Goal: Task Accomplishment & Management: Manage account settings

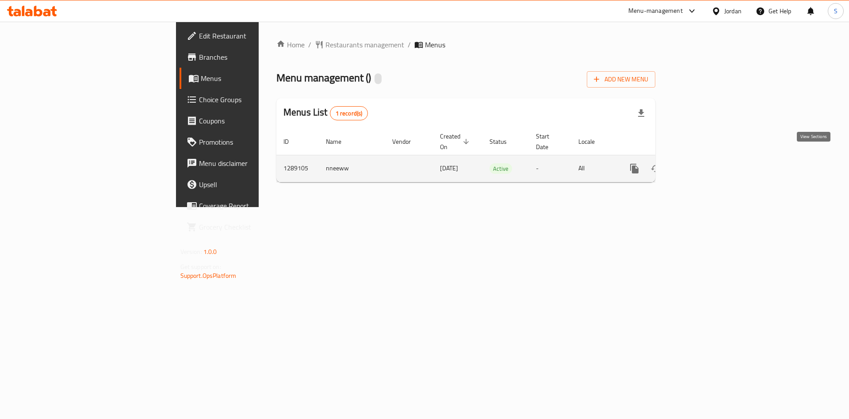
click at [709, 165] on link "enhanced table" at bounding box center [698, 168] width 21 height 21
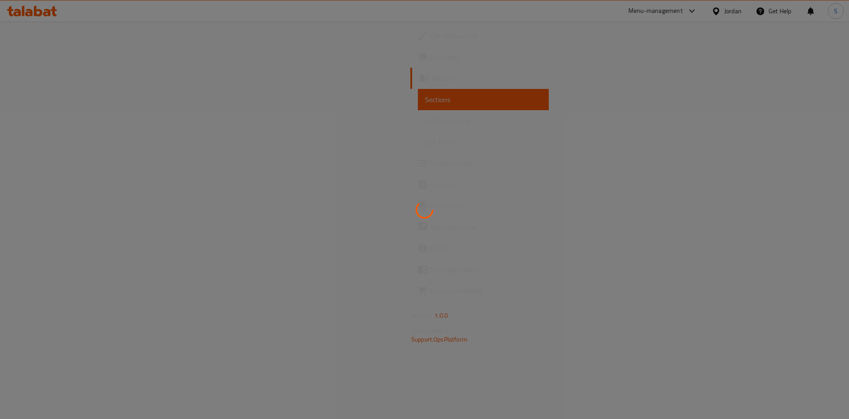
click at [398, 151] on div at bounding box center [424, 209] width 849 height 419
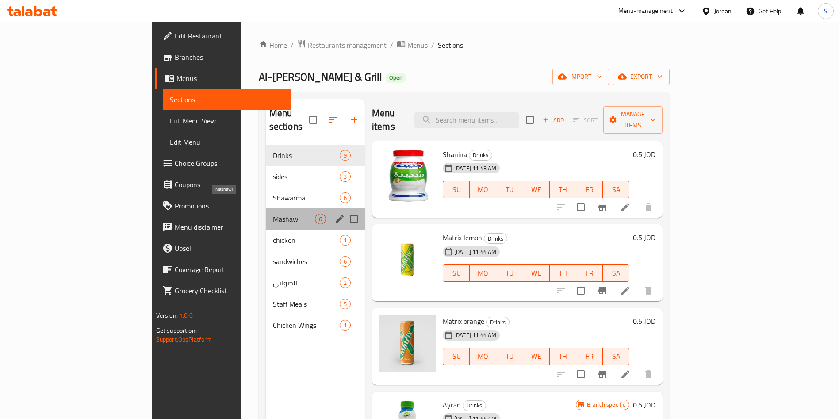
click at [273, 214] on span "Mashawi" at bounding box center [294, 219] width 42 height 11
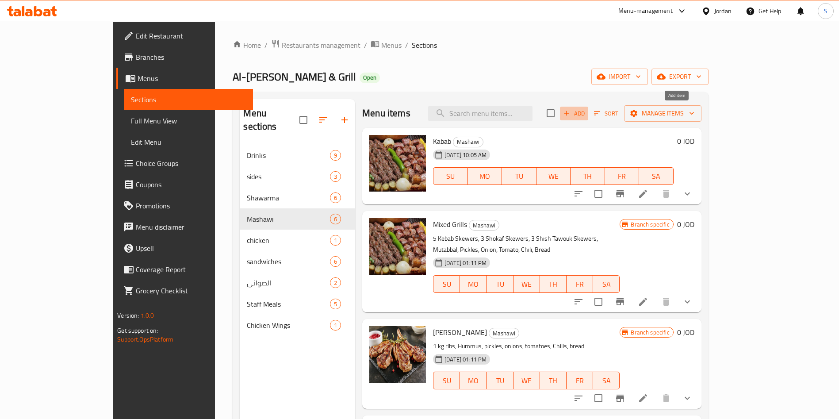
click at [586, 111] on span "Add" at bounding box center [574, 113] width 24 height 10
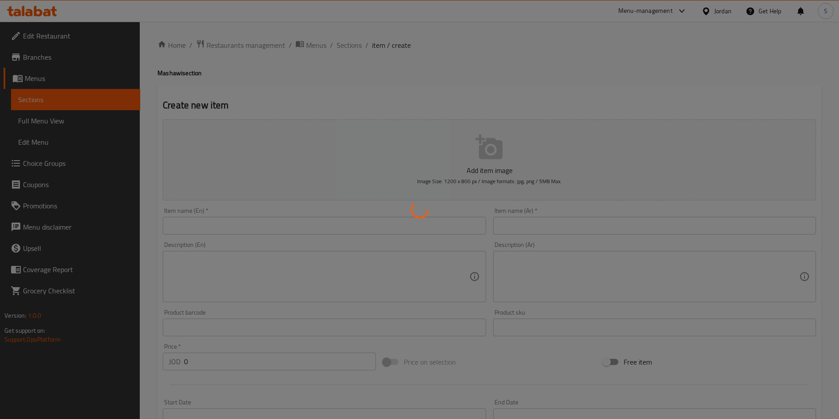
click at [524, 217] on div at bounding box center [419, 209] width 839 height 419
click at [525, 229] on div at bounding box center [419, 209] width 839 height 419
click at [532, 223] on div at bounding box center [419, 209] width 839 height 419
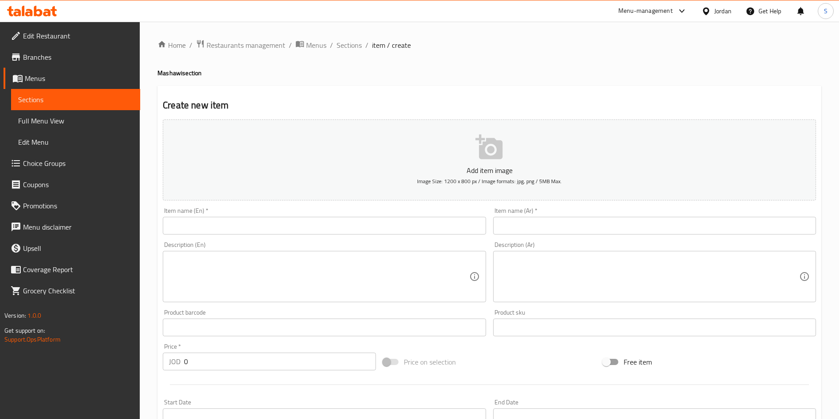
click at [603, 257] on textarea at bounding box center [649, 277] width 300 height 42
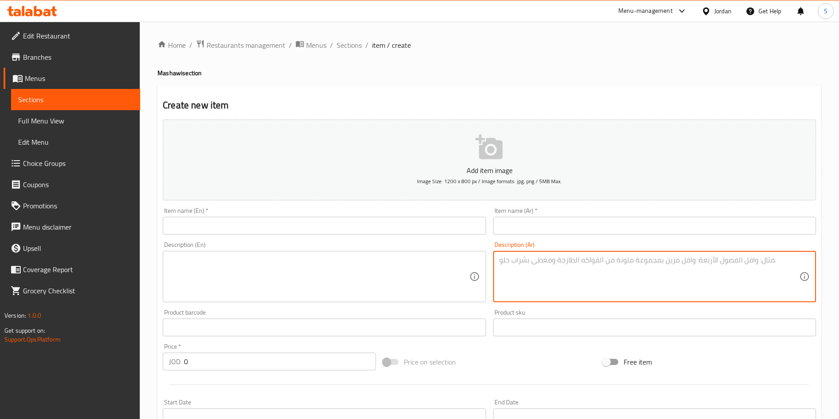
click at [600, 222] on input "text" at bounding box center [654, 226] width 323 height 18
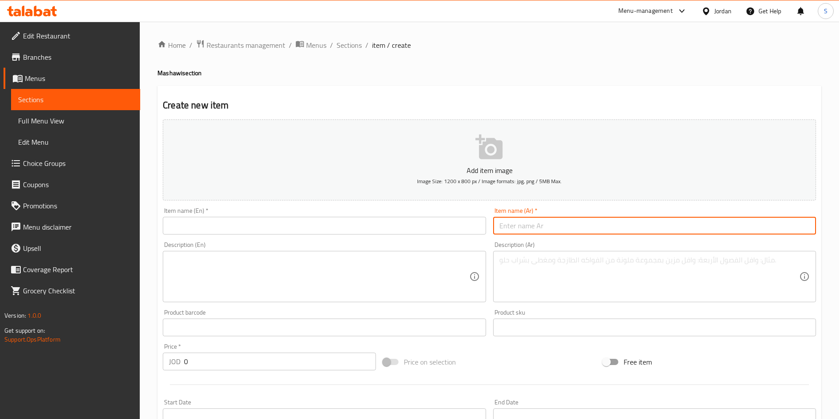
paste input "١ كيلو عدد ٧ قطع مع بطاطا ومثومة و مخلل وخبز تركي"
type input "١ كيلو عدد ٧ قطع مع بطاطا ومثومة و مخلل وخبز تركي"
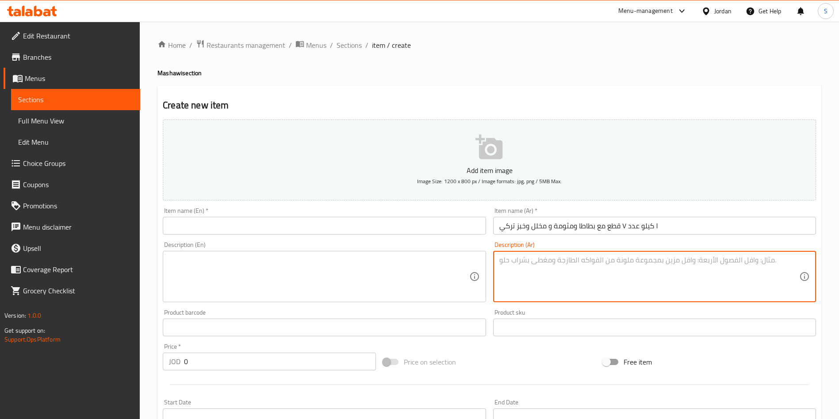
click at [553, 266] on textarea at bounding box center [649, 277] width 300 height 42
click at [248, 218] on input "text" at bounding box center [324, 226] width 323 height 18
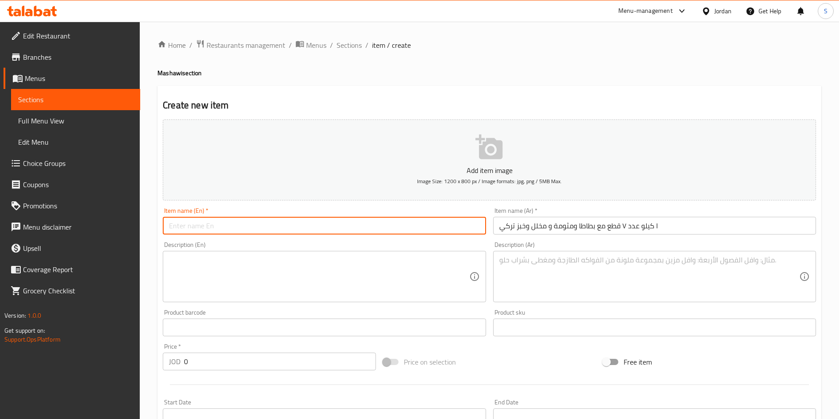
paste input "1 kilogram, 7 pieces, with potatoes, garlic, pickles, and Turkish bread"
type input "1 kilogram, 7 pieces, with potatoes, garlic, pickles, and Turkish bread"
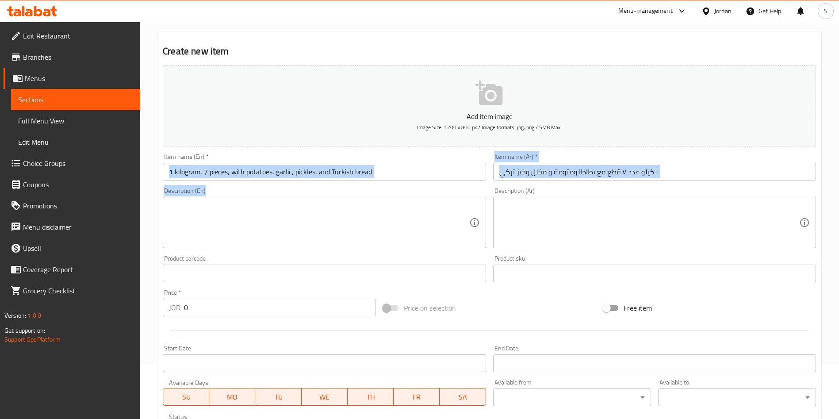
scroll to position [66, 0]
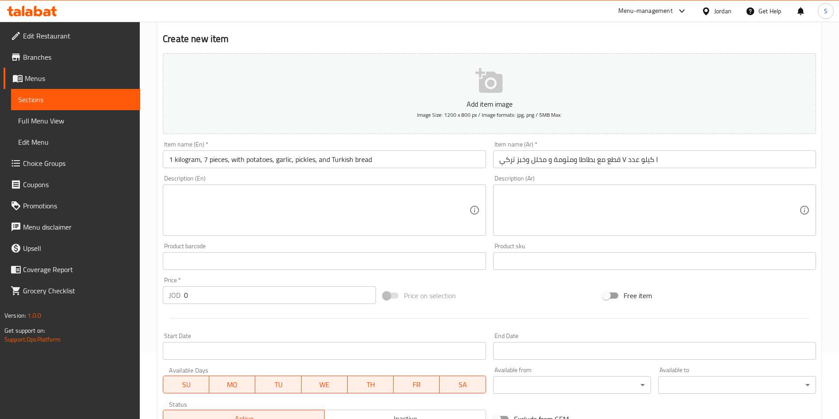
click at [213, 221] on textarea at bounding box center [319, 210] width 300 height 42
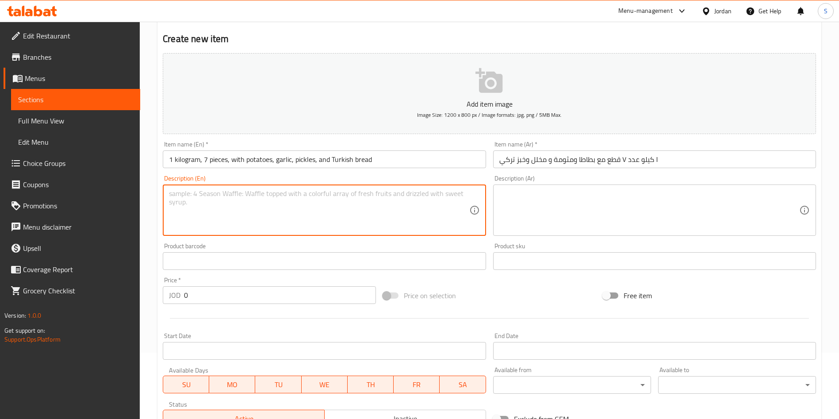
paste textarea "1 kilogram, 7 pieces, with potatoes, garlic, pickles, and Turkish bread"
type textarea "1 kilogram, 7 pieces, with potatoes, garlic, pickles, and Turkish bread"
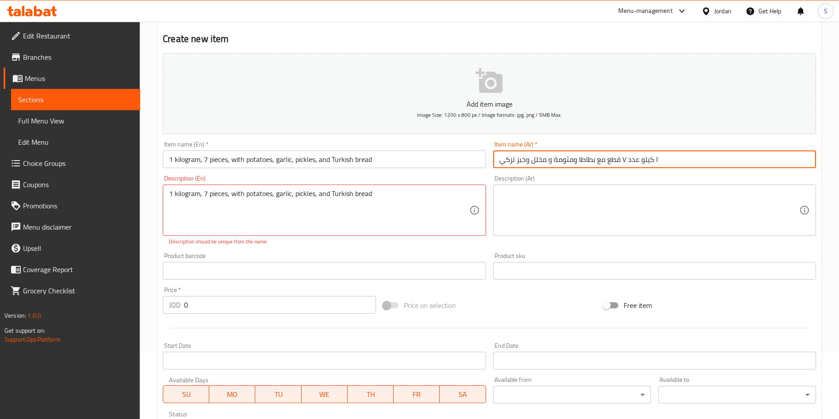
drag, startPoint x: 700, startPoint y: 157, endPoint x: 413, endPoint y: 155, distance: 287.1
click at [413, 155] on div "Add item image Image Size: 1200 x 800 px / Image formats: jpg, png / 5MB Max. I…" at bounding box center [489, 245] width 661 height 391
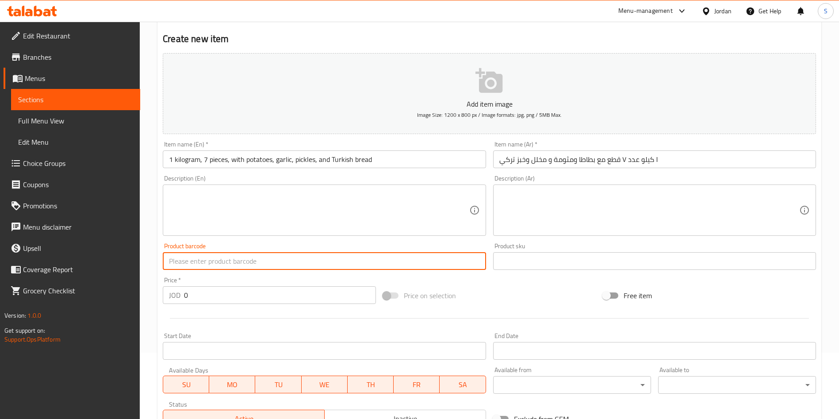
click at [331, 278] on div "Add item image Image Size: 1200 x 800 px / Image formats: jpg, png / 5MB Max. I…" at bounding box center [489, 240] width 661 height 381
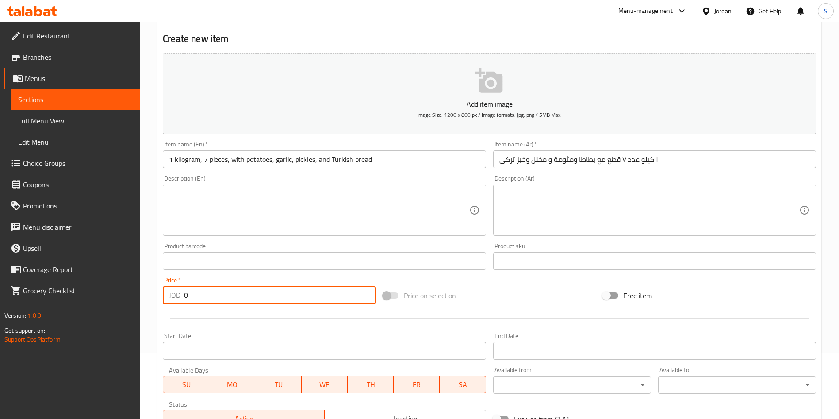
drag, startPoint x: 193, startPoint y: 295, endPoint x: 157, endPoint y: 287, distance: 37.1
click at [157, 287] on div "Home / Restaurants management / Menus / Sections / item / create Mashawi sectio…" at bounding box center [489, 256] width 699 height 603
type input "6"
click at [200, 157] on input "1 kilogram, 7 pieces, with potatoes, garlic, pickles, and Turkish bread" at bounding box center [324, 159] width 323 height 18
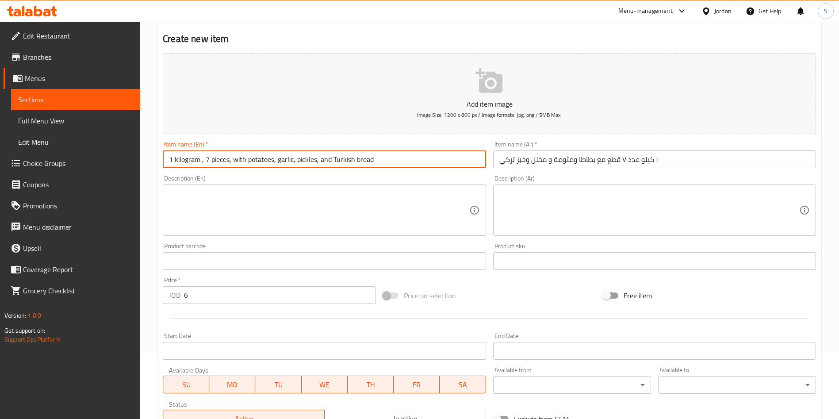
click at [200, 157] on input "1 kilogram , 7 pieces, with potatoes, garlic, pickles, and Turkish bread" at bounding box center [324, 159] width 323 height 18
drag, startPoint x: 254, startPoint y: 158, endPoint x: 523, endPoint y: 158, distance: 269.0
click at [523, 158] on div "Add item image Image Size: 1200 x 800 px / Image formats: jpg, png / 5MB Max. I…" at bounding box center [489, 240] width 661 height 381
type input "1 kilogram Chicken , 7 pieces, with potatoes, garlic, pickles, and Turkish bread"
drag, startPoint x: 369, startPoint y: 203, endPoint x: 363, endPoint y: 203, distance: 5.8
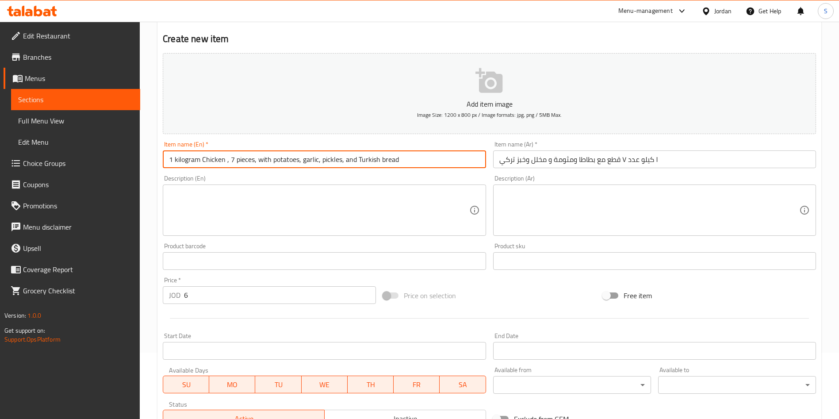
click at [366, 207] on textarea at bounding box center [319, 210] width 300 height 42
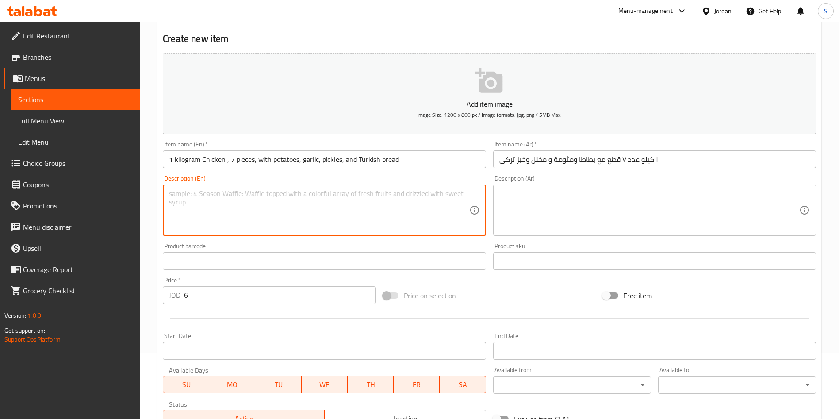
paste textarea ", with potatoes, garlic, pickles, and Turkish bread"
type textarea ", with potatoes, garlic, pickles, and Turkish bread"
click at [251, 165] on input "1 kilogram Chicken , 7 pieces, with potatoes, garlic, pickles, and Turkish bread" at bounding box center [324, 159] width 323 height 18
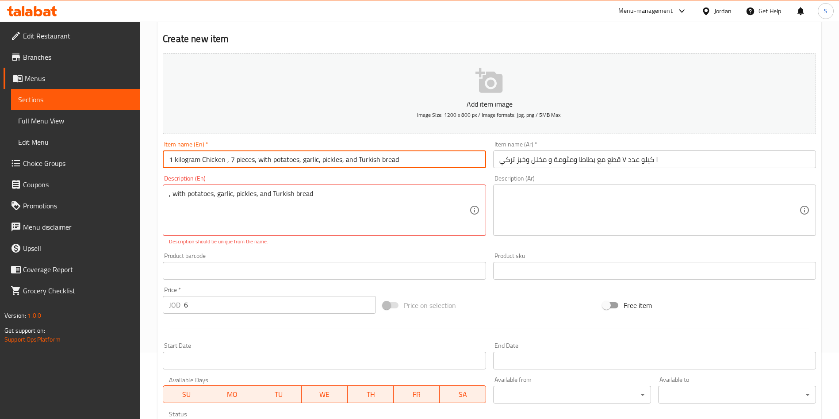
drag, startPoint x: 253, startPoint y: 165, endPoint x: 488, endPoint y: 167, distance: 235.4
click at [489, 167] on div "Add item image Image Size: 1200 x 800 px / Image formats: jpg, png / 5MB Max. I…" at bounding box center [489, 245] width 661 height 391
type input "1 kilogram Chicken , 7 pieces"
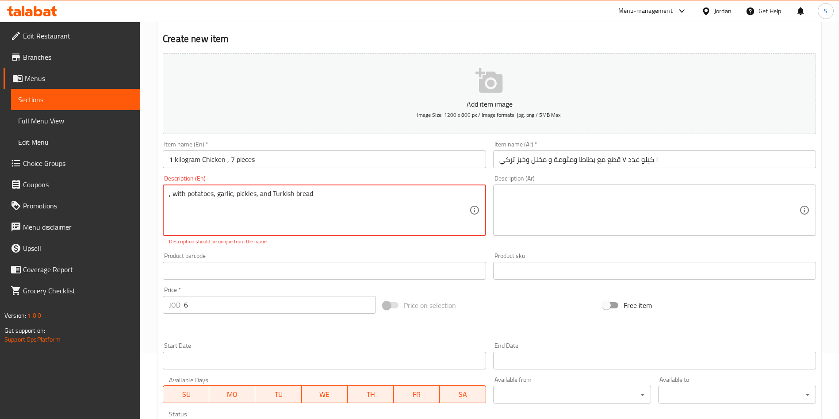
click at [569, 216] on textarea at bounding box center [649, 210] width 300 height 42
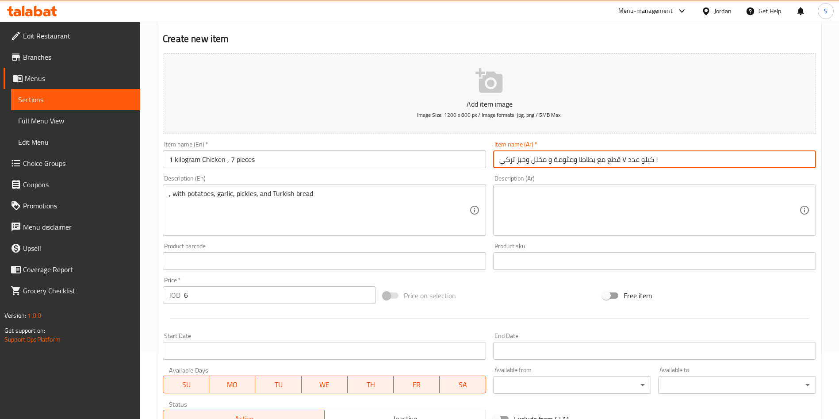
click at [607, 162] on input "١ كيلو عدد ٧ قطع مع بطاطا ومثومة و مخلل وخبز تركي" at bounding box center [654, 159] width 323 height 18
click at [603, 157] on input "١ كيلو عدد ٧ قطع مع بطاطا ومثومة و مخلل وخبز تركي" at bounding box center [654, 159] width 323 height 18
drag, startPoint x: 604, startPoint y: 160, endPoint x: 489, endPoint y: 162, distance: 115.5
click at [489, 162] on div "Add item image Image Size: 1200 x 800 px / Image formats: jpg, png / 5MB Max. I…" at bounding box center [489, 240] width 661 height 381
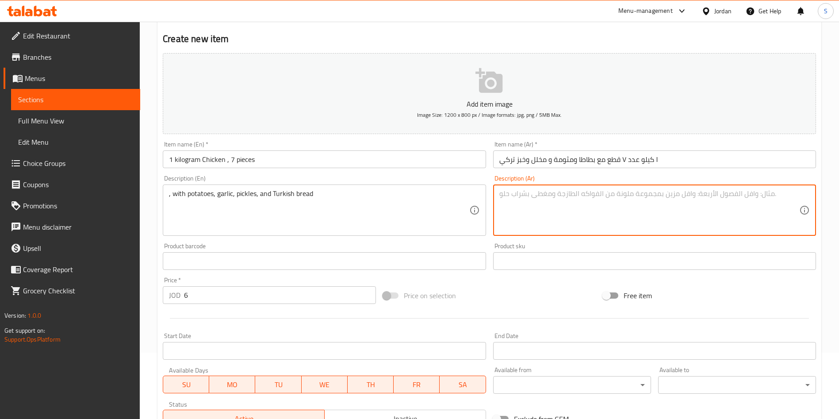
click at [557, 207] on textarea at bounding box center [649, 210] width 300 height 42
paste textarea "مع بطاطا ومثومة و مخلل وخبز تركي"
type textarea "مع بطاطا ومثومة و مخلل وخبز تركي"
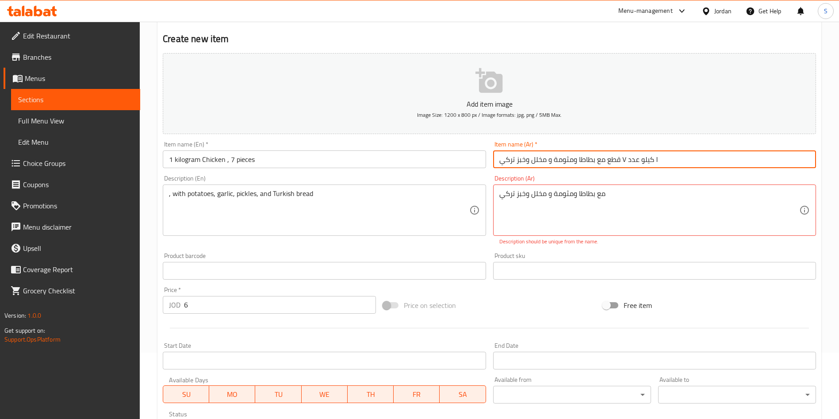
drag, startPoint x: 605, startPoint y: 160, endPoint x: 471, endPoint y: 165, distance: 133.7
click at [459, 160] on div "Add item image Image Size: 1200 x 800 px / Image formats: jpg, png / 5MB Max. I…" at bounding box center [489, 245] width 661 height 391
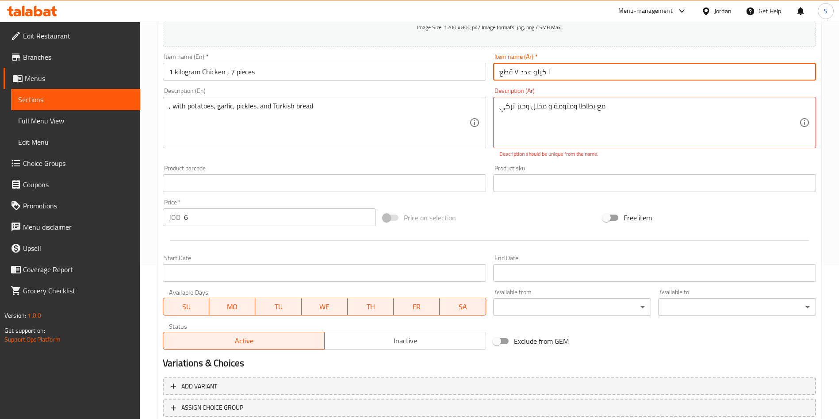
scroll to position [216, 0]
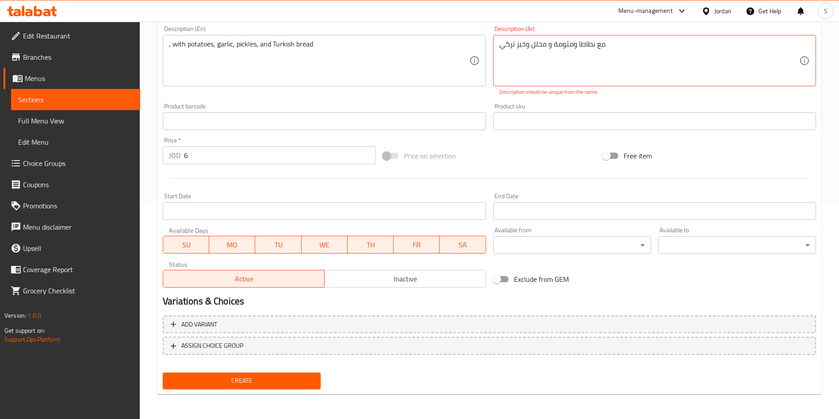
type input "١ كيلو عدد ٧ قطع"
click at [256, 369] on div "Create" at bounding box center [241, 380] width 165 height 23
click at [257, 375] on span "Create" at bounding box center [242, 380] width 144 height 11
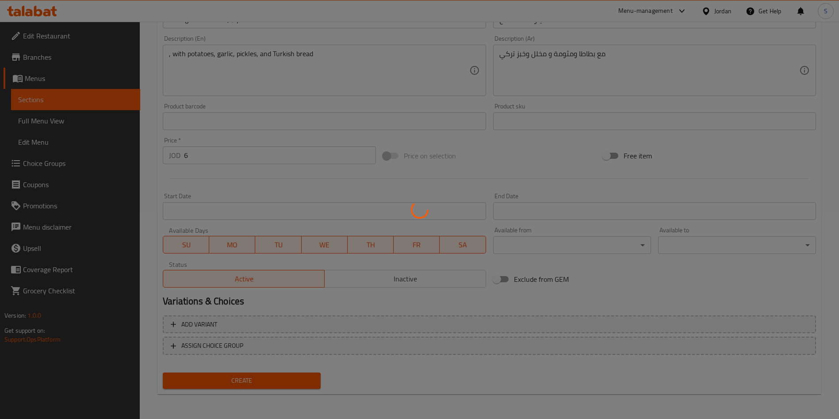
type input "0"
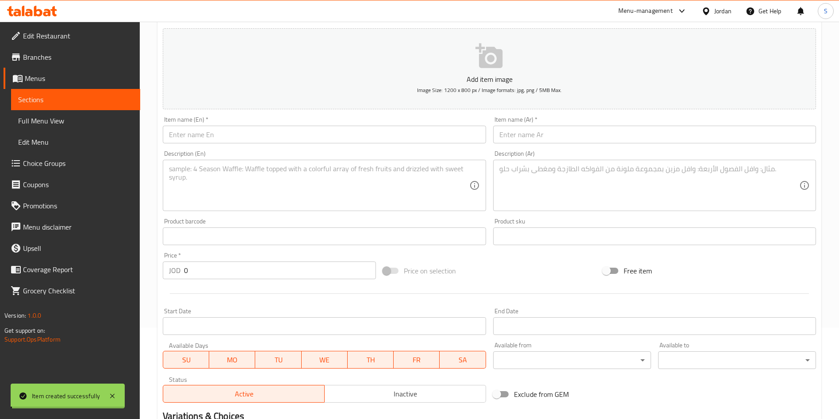
scroll to position [7, 0]
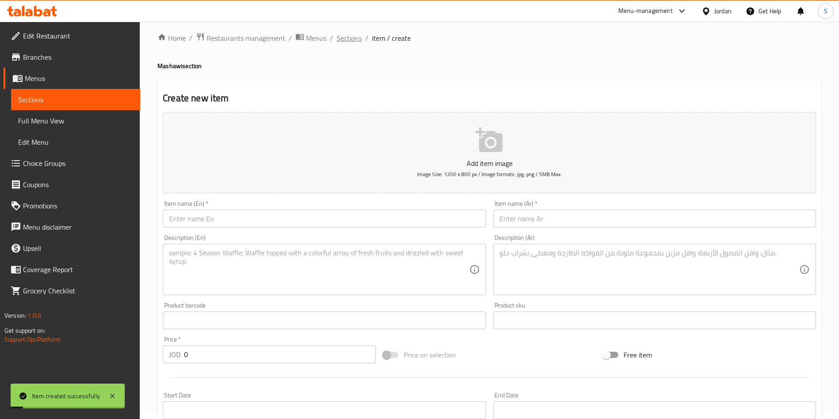
click at [338, 40] on span "Sections" at bounding box center [349, 38] width 25 height 11
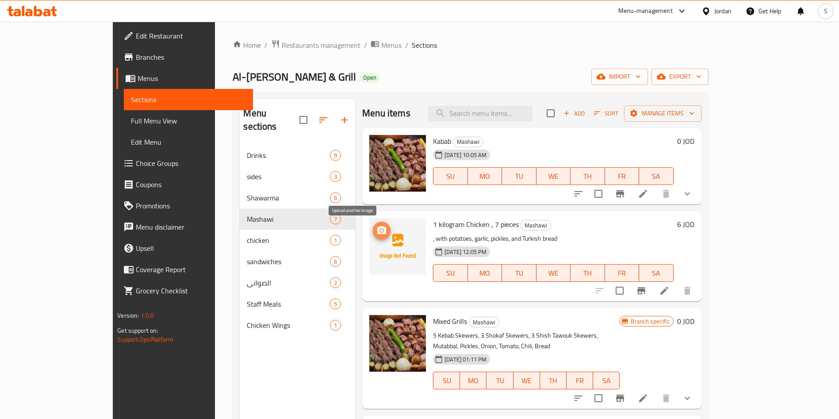
click at [373, 226] on span "upload picture" at bounding box center [382, 230] width 18 height 11
click at [373, 228] on span "upload picture" at bounding box center [382, 230] width 18 height 11
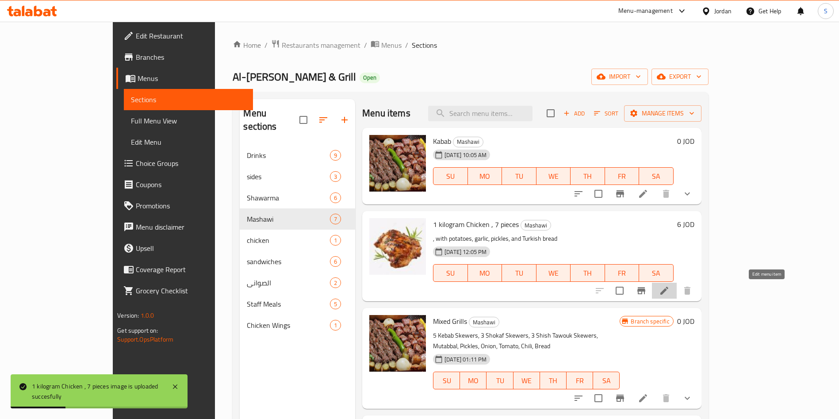
click at [670, 286] on icon at bounding box center [664, 290] width 11 height 11
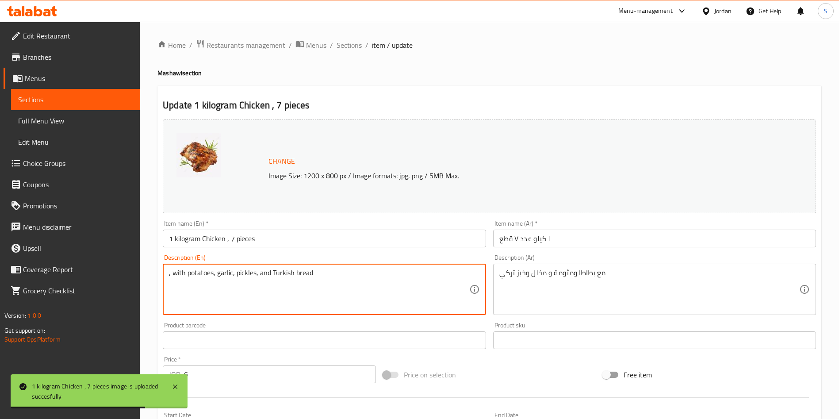
drag, startPoint x: 173, startPoint y: 273, endPoint x: 165, endPoint y: 273, distance: 7.1
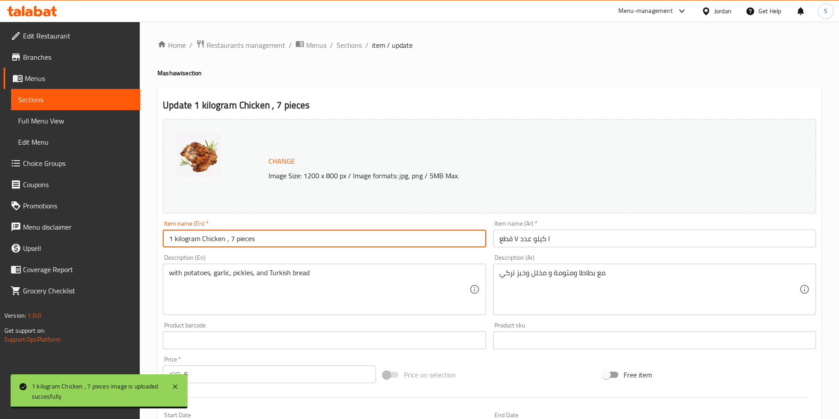
drag, startPoint x: 225, startPoint y: 237, endPoint x: 309, endPoint y: 235, distance: 83.6
click at [309, 235] on input "1 kilogram Chicken , 7 pieces" at bounding box center [324, 239] width 323 height 18
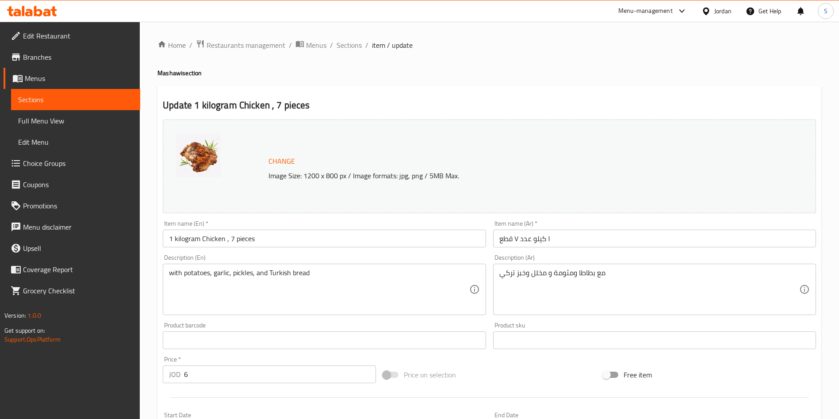
click at [168, 277] on div "with potatoes, garlic, pickles, and Turkish bread Description (En)" at bounding box center [324, 289] width 323 height 51
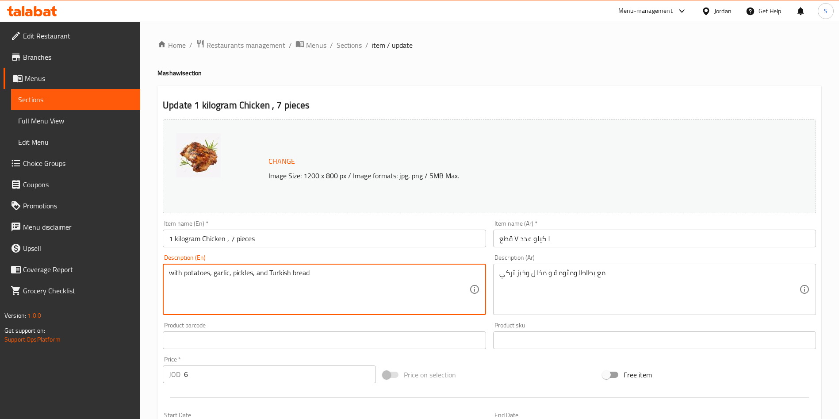
paste textarea ", 7 pieces"
drag, startPoint x: 177, startPoint y: 273, endPoint x: 169, endPoint y: 273, distance: 8.0
click at [169, 273] on textarea ", 7 pieces with potatoes, garlic, pickles, and Turkish bread" at bounding box center [319, 290] width 300 height 42
click at [175, 277] on textarea ", 7 pieces with potatoes, garlic, pickles, and Turkish bread" at bounding box center [319, 290] width 300 height 42
click at [175, 276] on textarea ", 7 pieces with potatoes, garlic, pickles, and Turkish bread" at bounding box center [319, 290] width 300 height 42
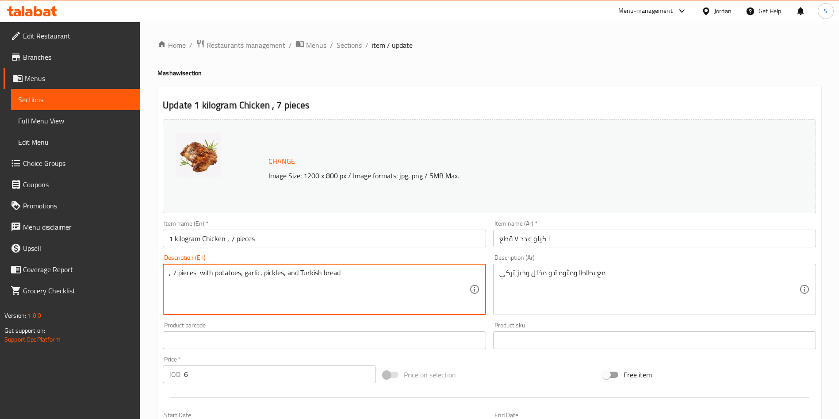
click at [171, 275] on textarea ", 7 pieces with potatoes, garlic, pickles, and Turkish bread" at bounding box center [319, 290] width 300 height 42
type textarea "7 pieces with potatoes, garlic, pickles, and Turkish bread"
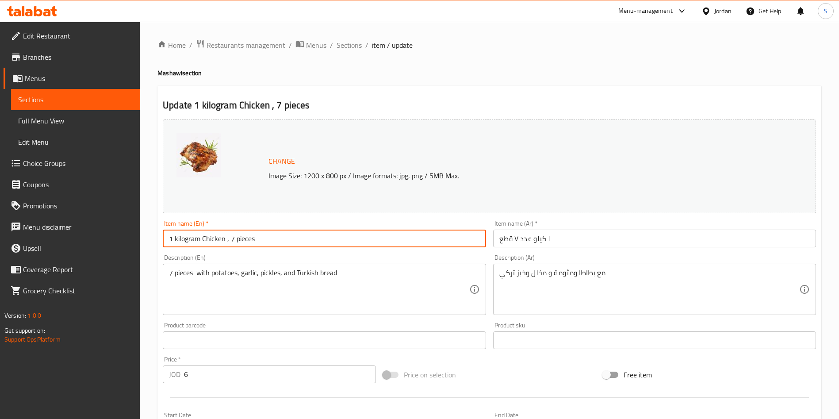
drag, startPoint x: 224, startPoint y: 242, endPoint x: 275, endPoint y: 239, distance: 51.4
click at [275, 239] on input "1 kilogram Chicken , 7 pieces" at bounding box center [324, 239] width 323 height 18
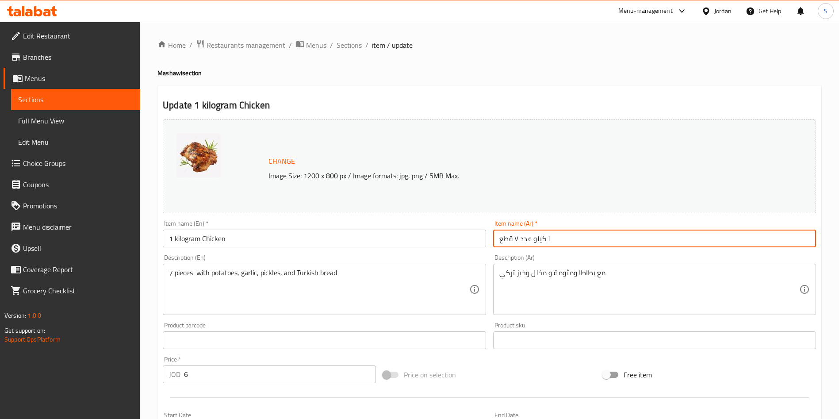
drag, startPoint x: 532, startPoint y: 239, endPoint x: 490, endPoint y: 235, distance: 41.8
click at [490, 235] on div "Item name (Ar)   * ١ كيلو عدد ٧ قطع Item name (Ar) *" at bounding box center [655, 234] width 330 height 34
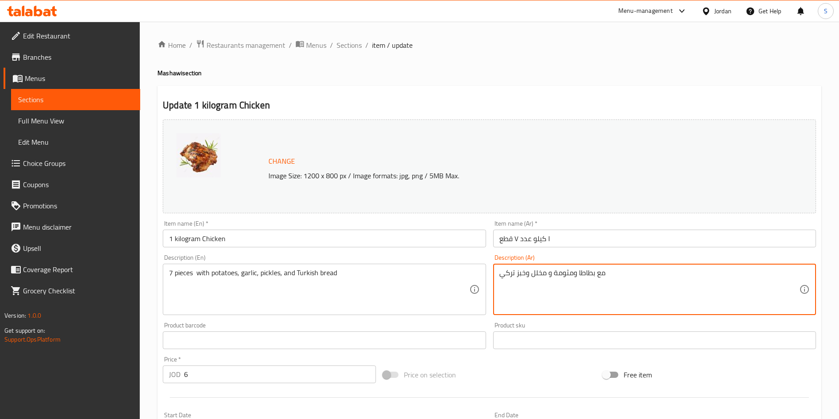
click at [267, 234] on input "1 kilogram Chicken" at bounding box center [324, 239] width 323 height 18
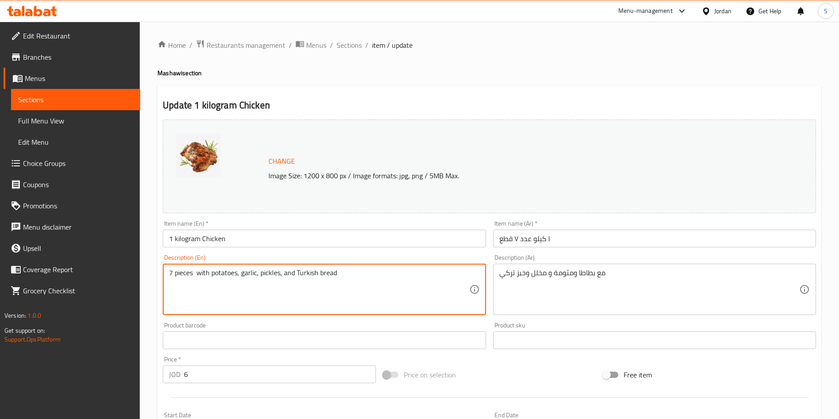
drag, startPoint x: 197, startPoint y: 269, endPoint x: 144, endPoint y: 272, distance: 53.1
click at [249, 236] on input "1 kilogram Chicken" at bounding box center [324, 239] width 323 height 18
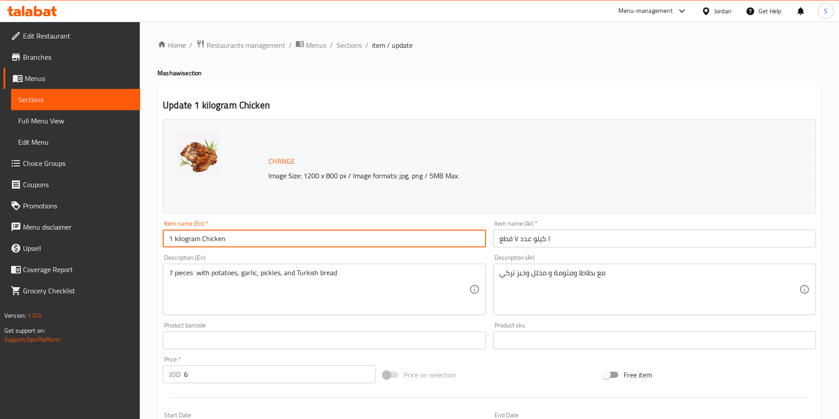
paste input "7 pieces"
click at [234, 238] on input "1 kilogram Chicken 7 pieces" at bounding box center [324, 239] width 323 height 18
click at [231, 236] on input "1 kilogram Chicken 7 pieces" at bounding box center [324, 239] width 323 height 18
click at [228, 226] on div "Item name (En)   * 1 kilogram Chicken 7 pieces Item name (En) *" at bounding box center [324, 233] width 323 height 27
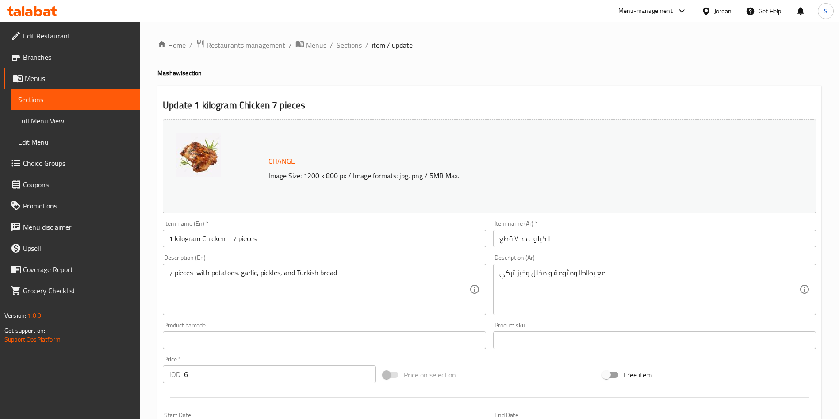
click at [231, 240] on input "1 kilogram Chicken 7 pieces" at bounding box center [324, 239] width 323 height 18
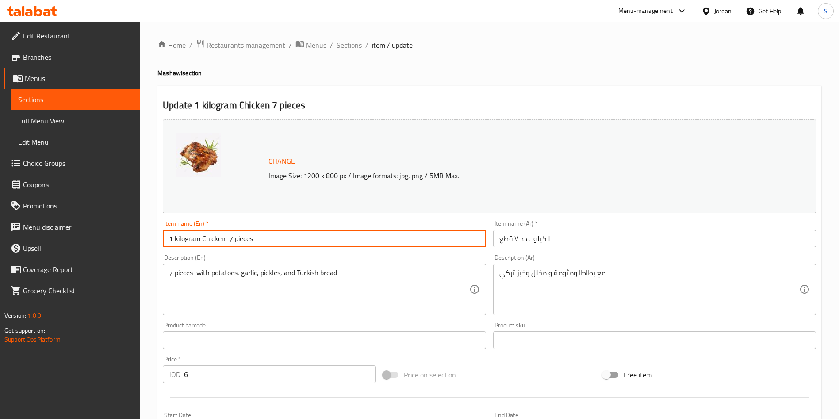
type input "1 kilogram Chicken 7 pieces"
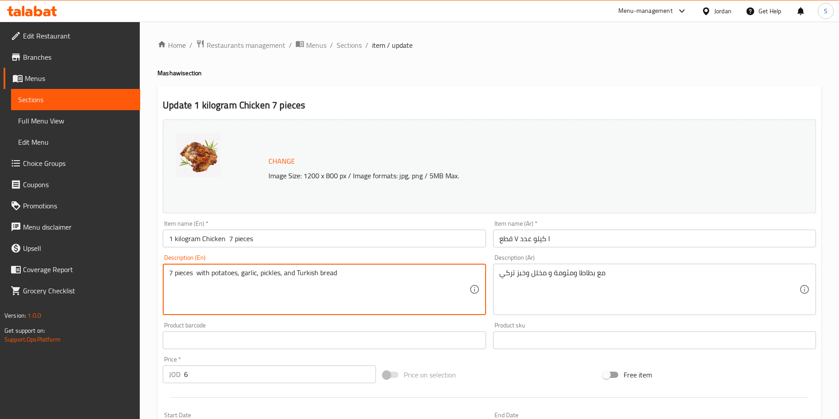
drag, startPoint x: 202, startPoint y: 275, endPoint x: 110, endPoint y: 274, distance: 91.6
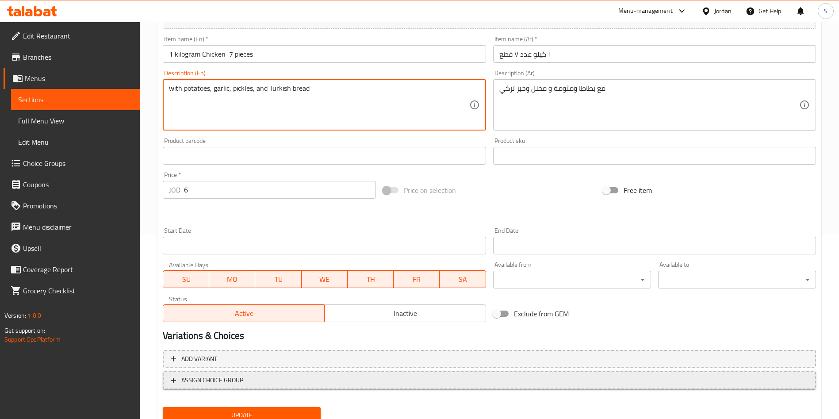
scroll to position [219, 0]
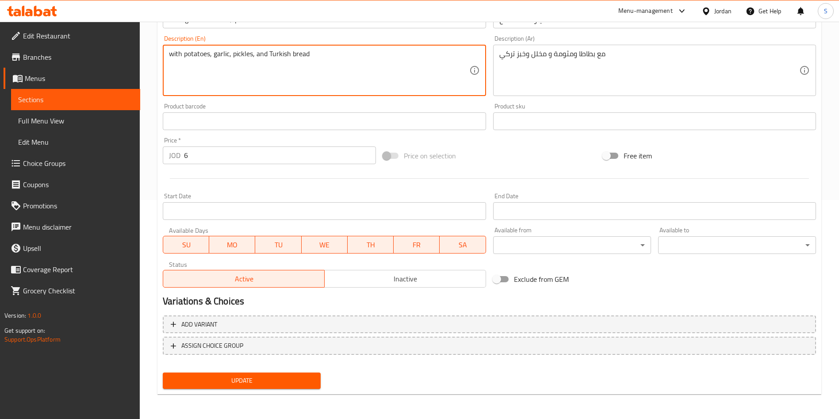
type textarea "with potatoes, garlic, pickles, and Turkish bread"
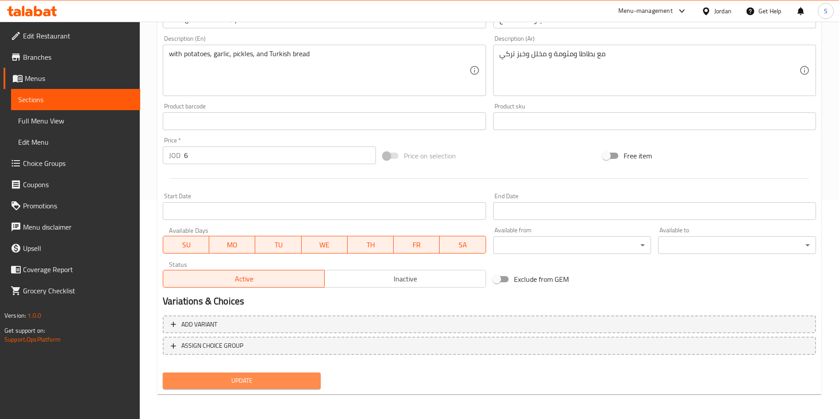
click at [238, 380] on span "Update" at bounding box center [242, 380] width 144 height 11
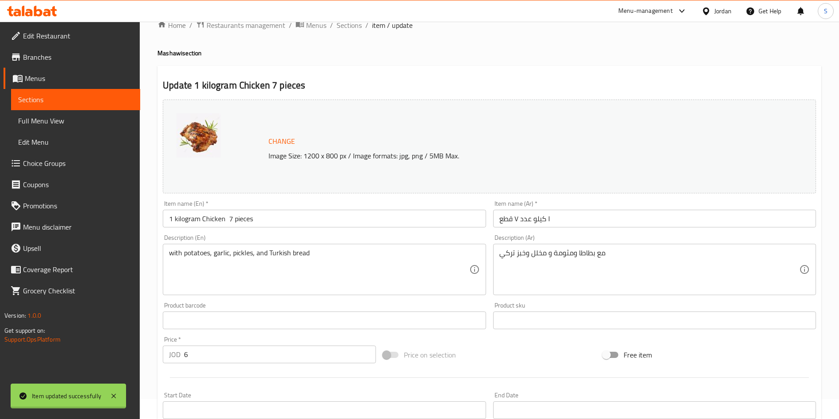
scroll to position [0, 0]
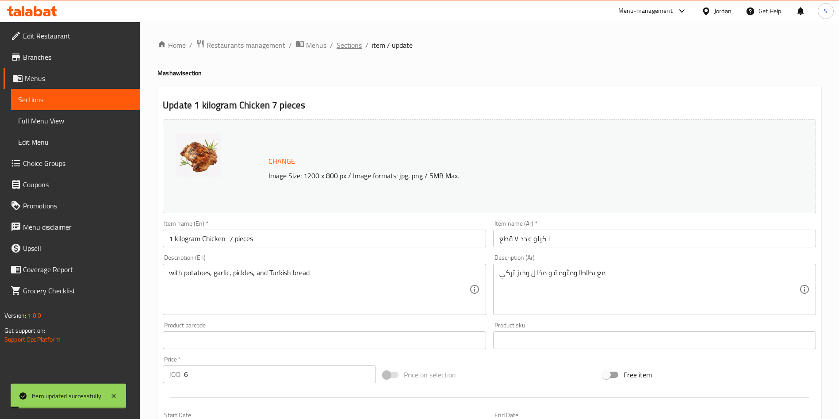
click at [349, 47] on span "Sections" at bounding box center [349, 45] width 25 height 11
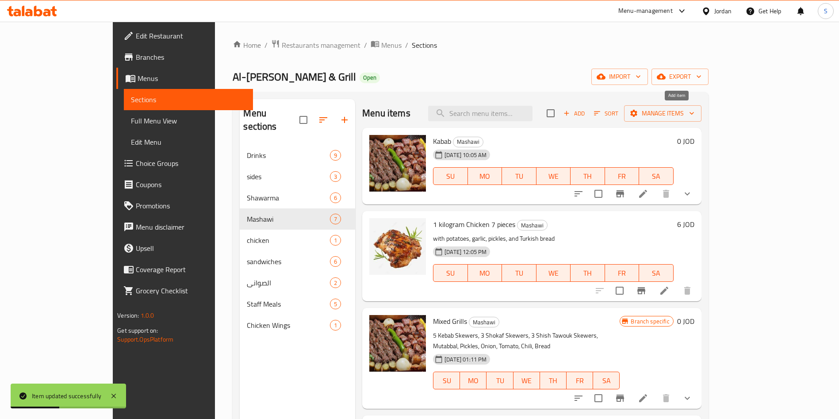
click at [586, 113] on span "Add" at bounding box center [574, 113] width 24 height 10
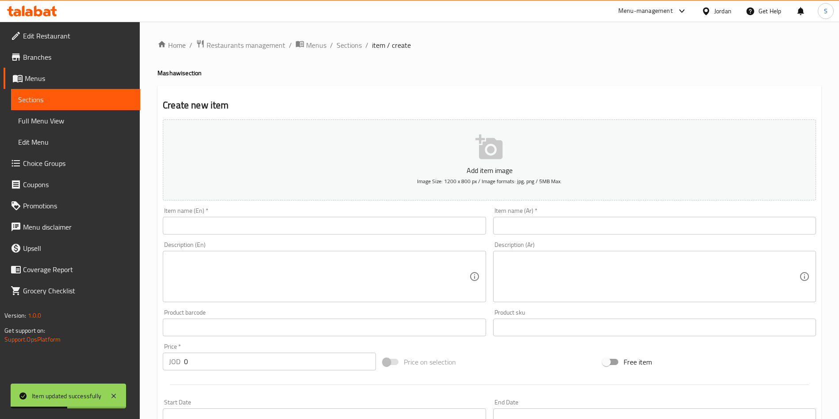
click at [551, 227] on input "text" at bounding box center [654, 226] width 323 height 18
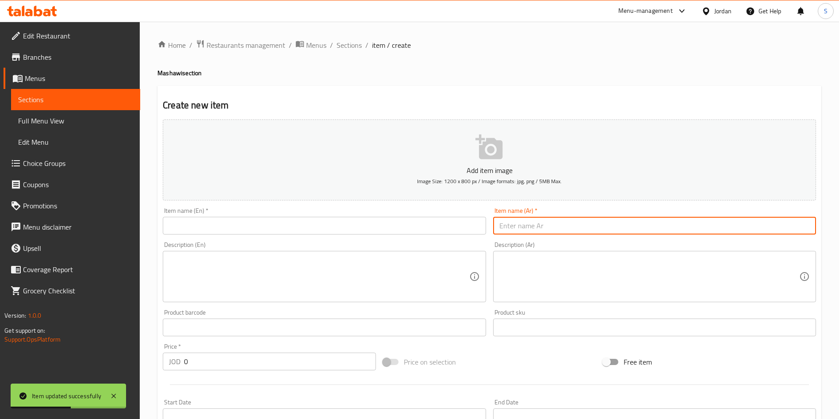
paste input "١ كيلو عدد ١٠ قطع مع بطاطا و مثومة و مخلل وخبز تركي"
drag, startPoint x: 610, startPoint y: 225, endPoint x: 494, endPoint y: 230, distance: 115.6
click at [494, 230] on input "١ كيلو عدد ١٠ قطع مع بطاطا و مثومة و مخلل وخبز تركي" at bounding box center [654, 226] width 323 height 18
type input "١ كيلو عدد ١٠ قطع مع بطاطا و مثومة و مخلل وخبز تركي"
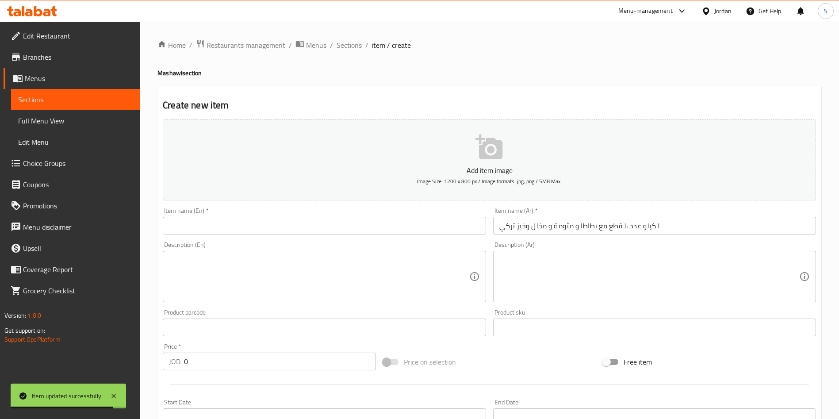
drag, startPoint x: 541, startPoint y: 301, endPoint x: 538, endPoint y: 290, distance: 11.3
click at [541, 302] on div "Description (Ar)" at bounding box center [654, 276] width 323 height 51
paste textarea "مع بطاطا و مثومة و مخلل وخبز تركي"
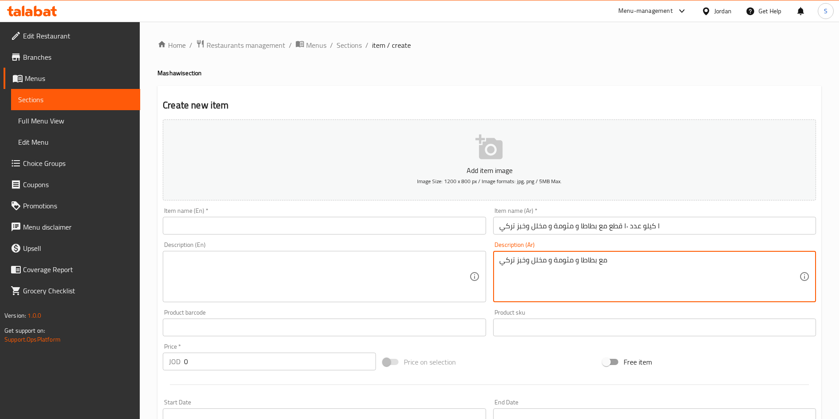
type textarea "مع بطاطا و مثومة و مخلل وخبز تركي"
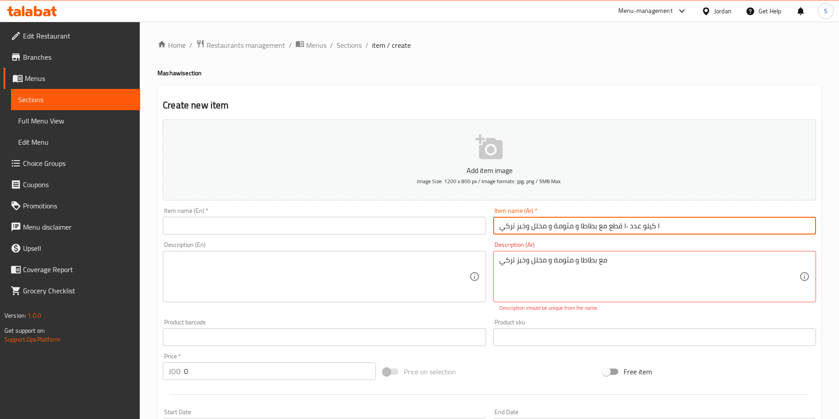
click at [611, 223] on input "١ كيلو عدد ١٠ قطع مع بطاطا و مثومة و مخلل وخبز تركي" at bounding box center [654, 226] width 323 height 18
drag, startPoint x: 610, startPoint y: 223, endPoint x: 464, endPoint y: 237, distance: 146.2
click at [464, 237] on div "Add item image Image Size: 1200 x 800 px / Image formats: jpg, png / 5MB Max. I…" at bounding box center [489, 311] width 661 height 391
type input "١ كيلو عدد ١٠ قطع"
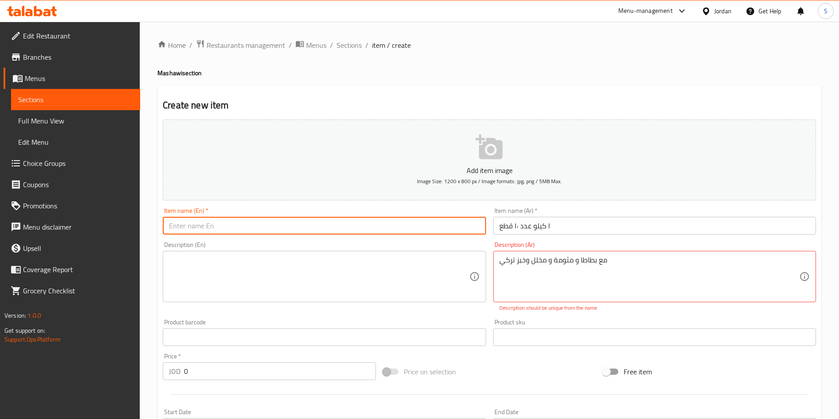
click at [280, 231] on input "text" at bounding box center [324, 226] width 323 height 18
paste input "1 kilogram, 10 pieces, with potatoes, garlic sauce, pickles, and Turkish bread"
click at [199, 227] on input "1 kilogram, 10 pieces, with potatoes, garlic sauce, pickles, and Turkish bread" at bounding box center [324, 226] width 323 height 18
click at [202, 227] on input "1 kilogram, 10 pieces, with potatoes, garlic sauce, pickles, and Turkish bread" at bounding box center [324, 226] width 323 height 18
click at [200, 227] on input "1 kilogram, 10 pieces, with potatoes, garlic sauce, pickles, and Turkish bread" at bounding box center [324, 226] width 323 height 18
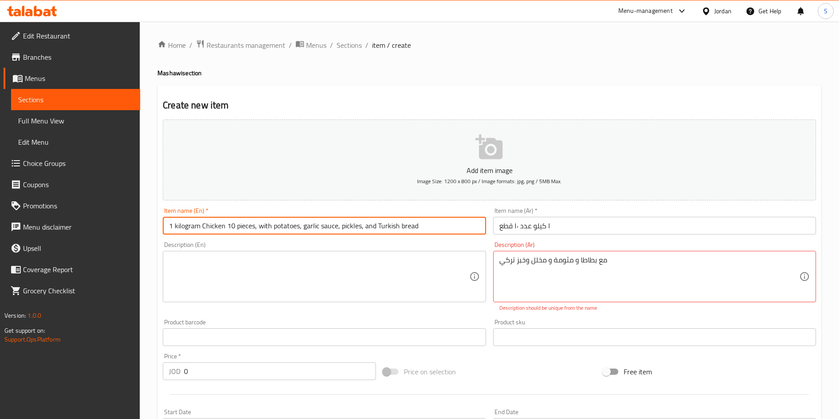
click at [230, 223] on input "1 kilogram Chicken 10 pieces, with potatoes, garlic sauce, pickles, and Turkish…" at bounding box center [324, 226] width 323 height 18
click at [223, 223] on input "1 kilogram Chicken 10 pieces, with potatoes, garlic sauce, pickles, and Turkish…" at bounding box center [324, 226] width 323 height 18
drag, startPoint x: 227, startPoint y: 223, endPoint x: 438, endPoint y: 212, distance: 210.9
click at [438, 212] on div "Item name (En)   * 1 kilogram Chicken 10 pieces, with potatoes, garlic sauce, p…" at bounding box center [324, 220] width 323 height 27
type input "1 kilogram Chicken 10 pieces, with potatoes, garlic sauce, pickles, and Turkish…"
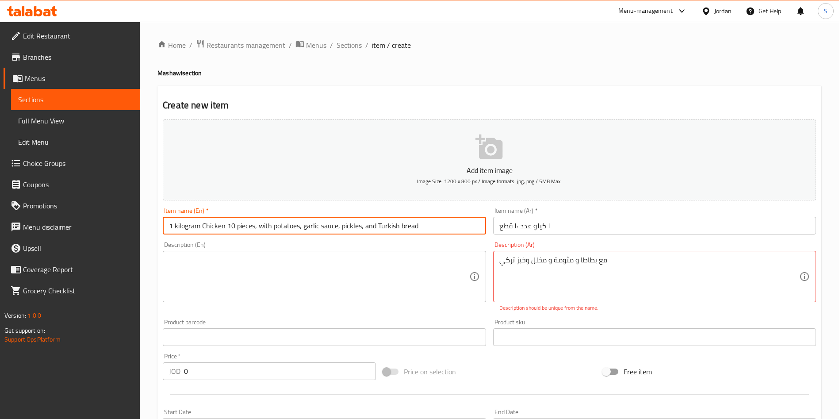
click at [373, 265] on textarea at bounding box center [319, 277] width 300 height 42
paste textarea "10 pieces, with potatoes, garlic sauce, pickles, and Turkish bread"
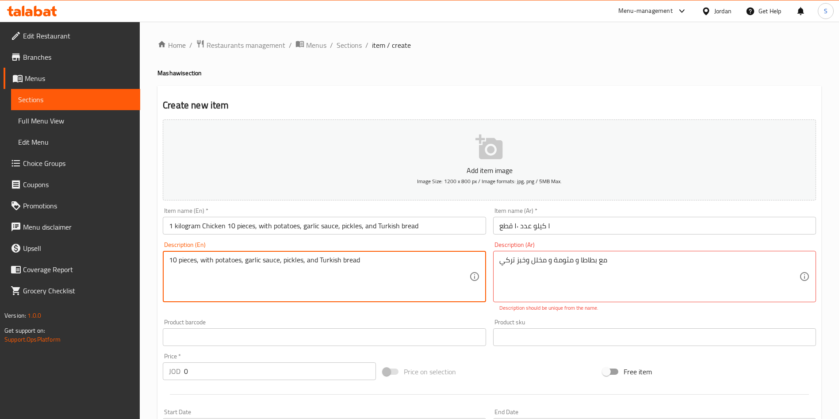
type textarea "10 pieces, with potatoes, garlic sauce, pickles, and Turkish bread"
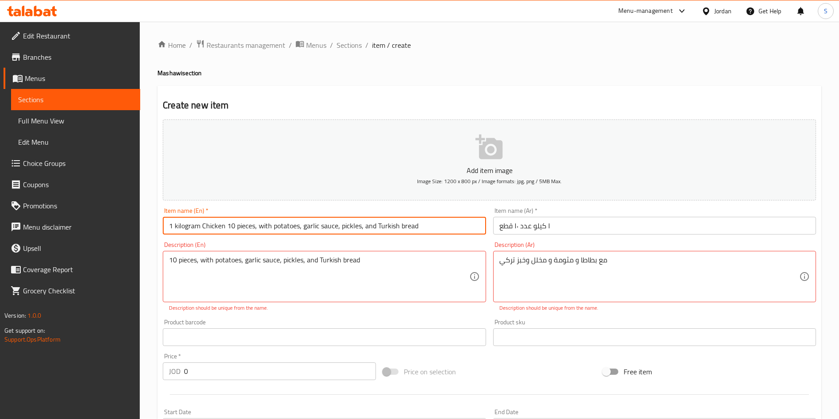
drag, startPoint x: 227, startPoint y: 224, endPoint x: 495, endPoint y: 210, distance: 267.6
click at [495, 210] on div "Add item image Image Size: 1200 x 800 px / Image formats: jpg, png / 5MB Max. I…" at bounding box center [489, 311] width 661 height 391
type input "1 kilogram Chicken"
click at [533, 226] on input "١ كيلو عدد ١٠ قطع" at bounding box center [654, 226] width 323 height 18
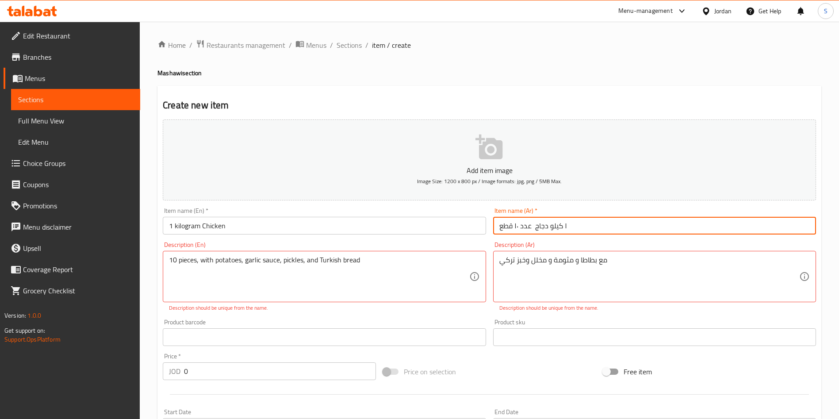
type input "١ كيلو دجاج عدد ١٠ قطع"
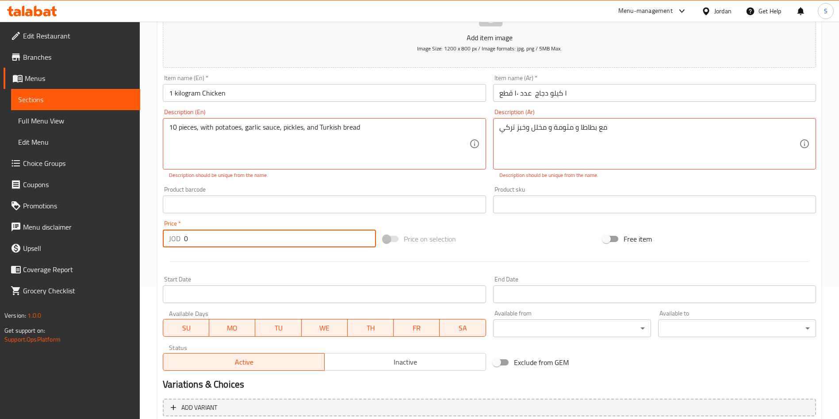
drag, startPoint x: 204, startPoint y: 245, endPoint x: 101, endPoint y: 248, distance: 102.7
click at [101, 248] on div "Edit Restaurant Branches Menus Sections Full Menu View Edit Menu Choice Groups …" at bounding box center [419, 195] width 839 height 613
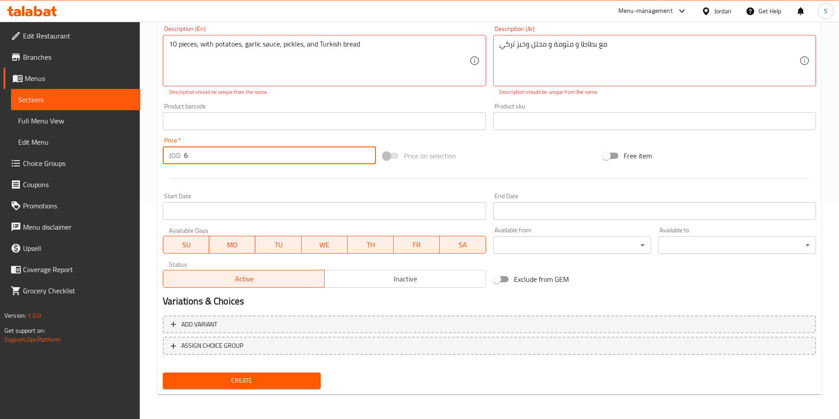
type input "6"
click at [266, 376] on span "Create" at bounding box center [242, 380] width 144 height 11
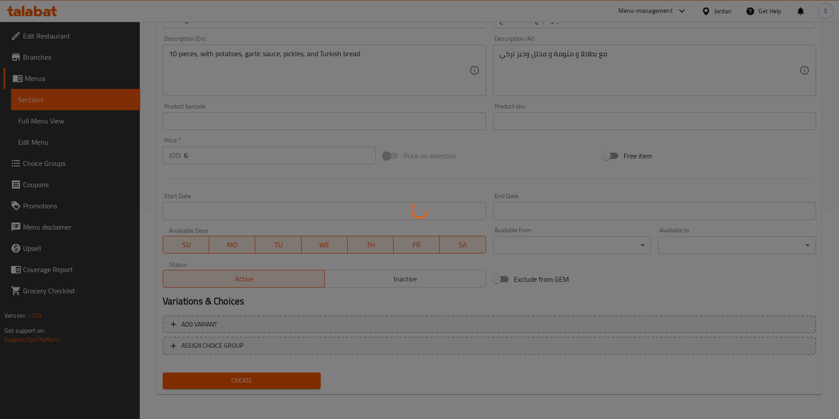
scroll to position [7, 0]
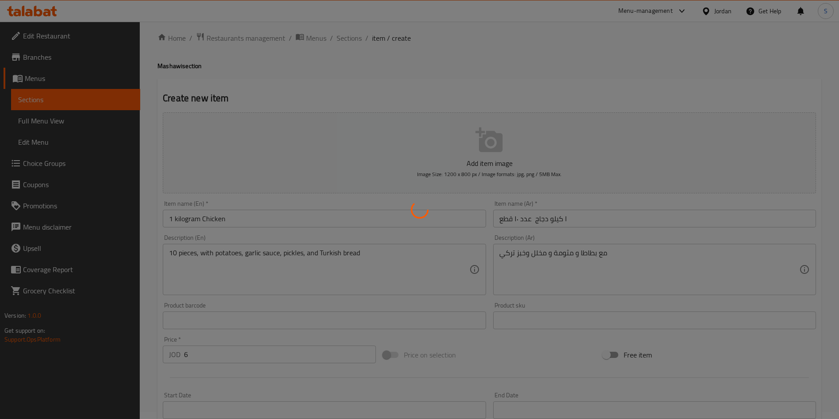
type input "0"
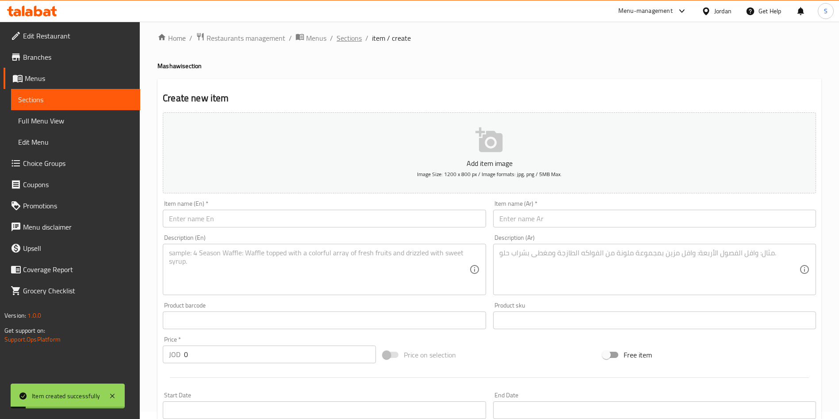
click at [352, 33] on span "Sections" at bounding box center [349, 38] width 25 height 11
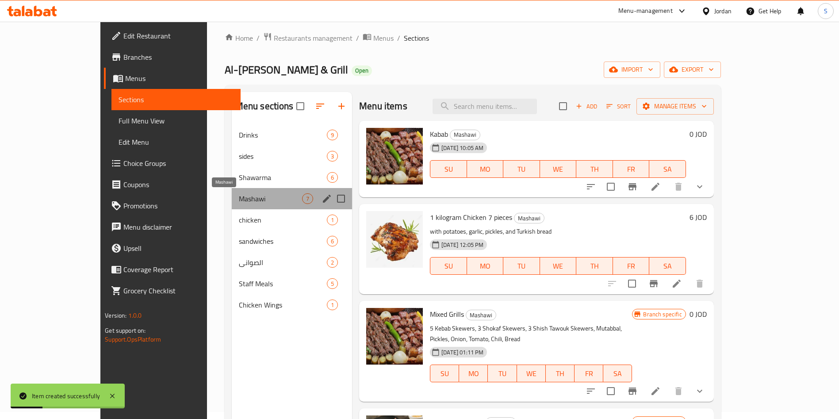
click at [242, 196] on span "Mashawi" at bounding box center [270, 198] width 63 height 11
click at [232, 165] on div "sides 3" at bounding box center [292, 156] width 121 height 21
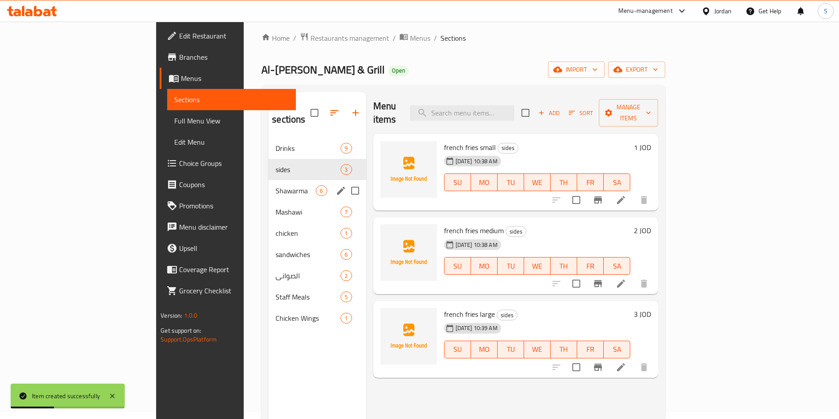
click at [269, 184] on div "Shawarma 6" at bounding box center [317, 190] width 97 height 21
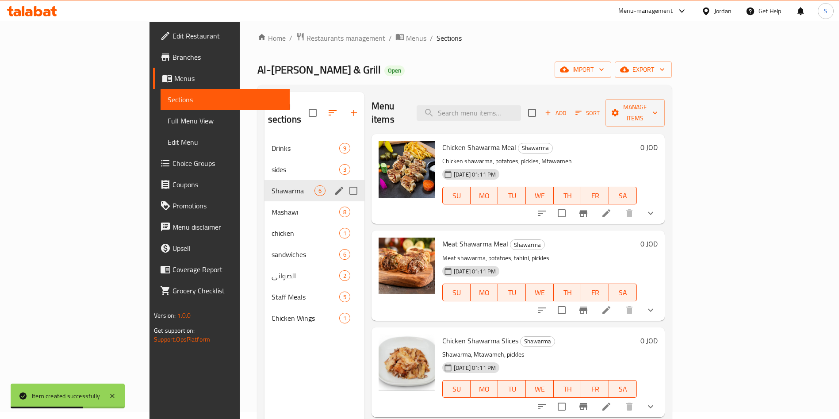
click at [265, 183] on div "Shawarma 6" at bounding box center [315, 190] width 100 height 21
click at [265, 201] on div "Mashawi 8" at bounding box center [315, 211] width 100 height 21
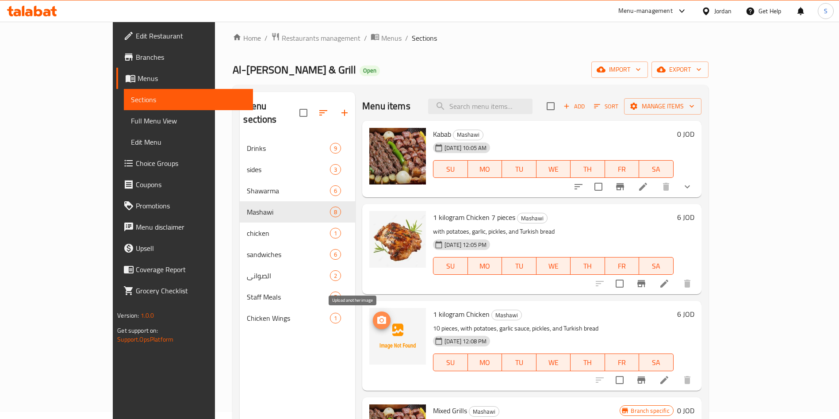
click at [373, 316] on span "upload picture" at bounding box center [382, 320] width 18 height 11
click at [373, 317] on span "upload picture" at bounding box center [382, 320] width 18 height 11
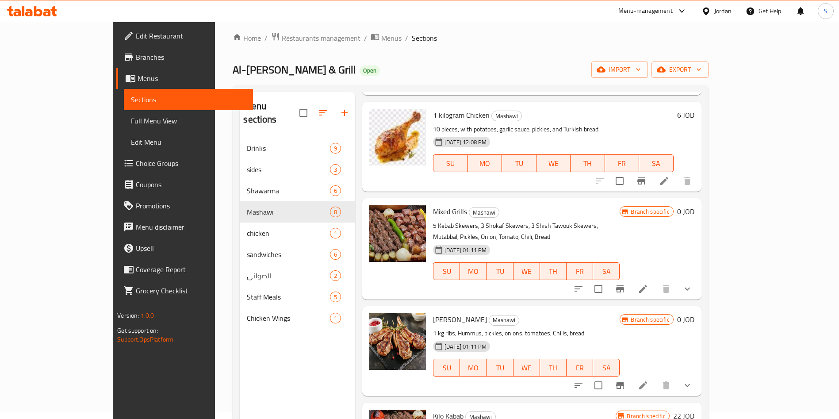
scroll to position [66, 0]
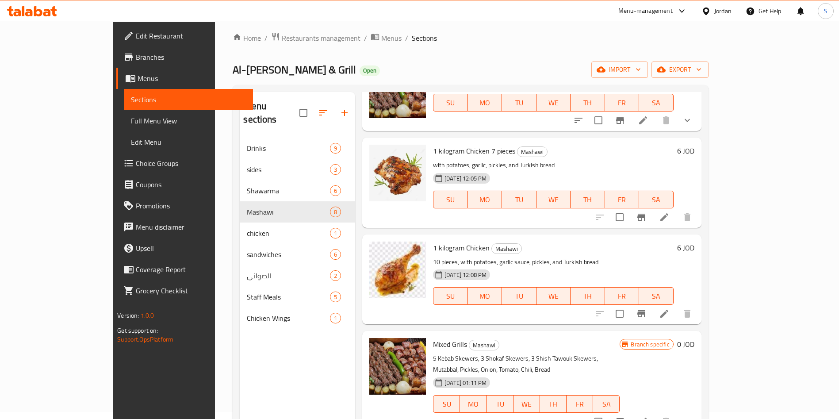
click at [258, 58] on div "Home / Restaurants management / Menus / Sections Al-Hanaa Butchery & Grill Open…" at bounding box center [471, 275] width 476 height 486
click at [257, 50] on div "Home / Restaurants management / Menus / Sections Al-Hanaa Butchery & Grill Open…" at bounding box center [471, 275] width 476 height 486
click at [282, 35] on span "Restaurants management" at bounding box center [321, 38] width 79 height 11
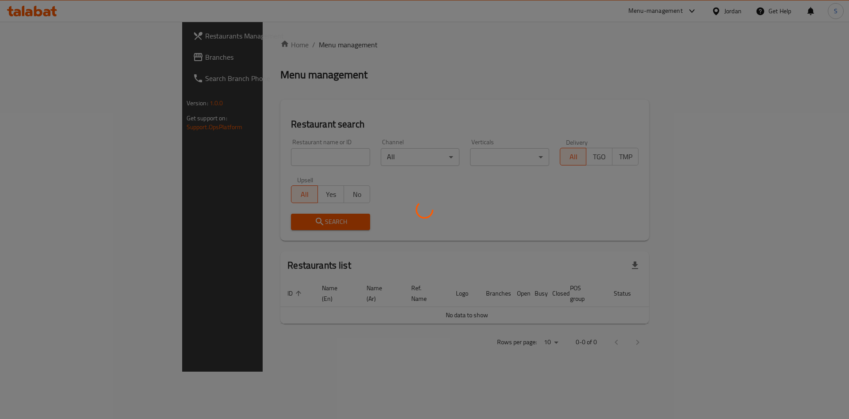
click at [289, 202] on div at bounding box center [424, 209] width 849 height 419
click at [274, 154] on div at bounding box center [424, 209] width 849 height 419
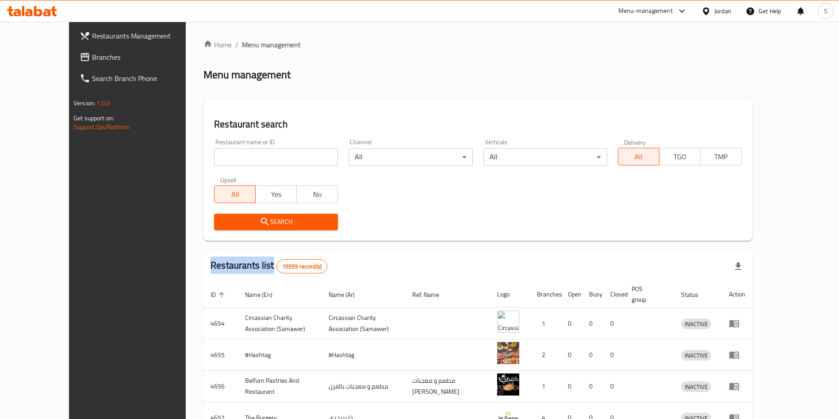
click at [274, 154] on div at bounding box center [419, 209] width 839 height 419
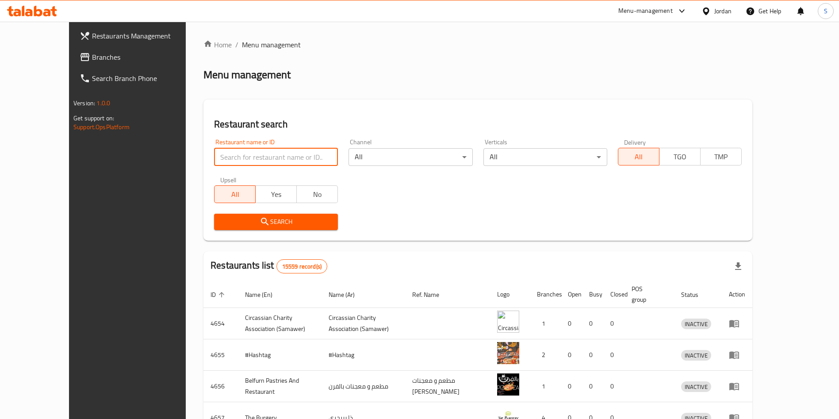
click at [274, 154] on input "search" at bounding box center [276, 157] width 124 height 18
paste input "Makhbouzat factory"
click at [260, 225] on icon "submit" at bounding box center [265, 221] width 11 height 11
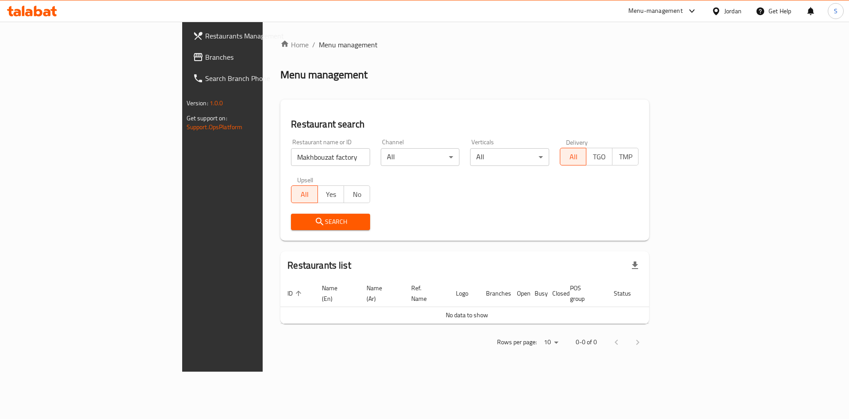
click at [495, 212] on div "Search" at bounding box center [465, 221] width 358 height 27
drag, startPoint x: 242, startPoint y: 154, endPoint x: 24, endPoint y: 152, distance: 218.1
click at [182, 154] on div "Restaurants Management Branches Search Branch Phone Version: 1.0.0 Get support …" at bounding box center [424, 197] width 485 height 350
paste input "zat F"
type input "Makhbozat Factory"
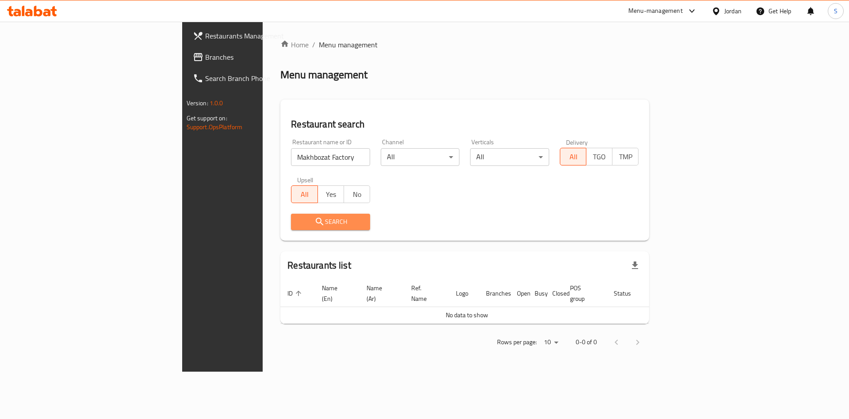
click at [315, 225] on icon "submit" at bounding box center [320, 221] width 11 height 11
click at [236, 225] on div at bounding box center [424, 209] width 849 height 419
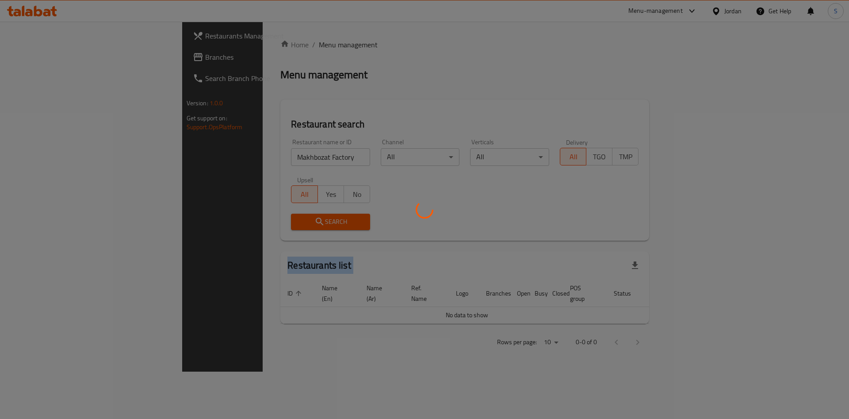
click at [236, 225] on div at bounding box center [424, 209] width 849 height 419
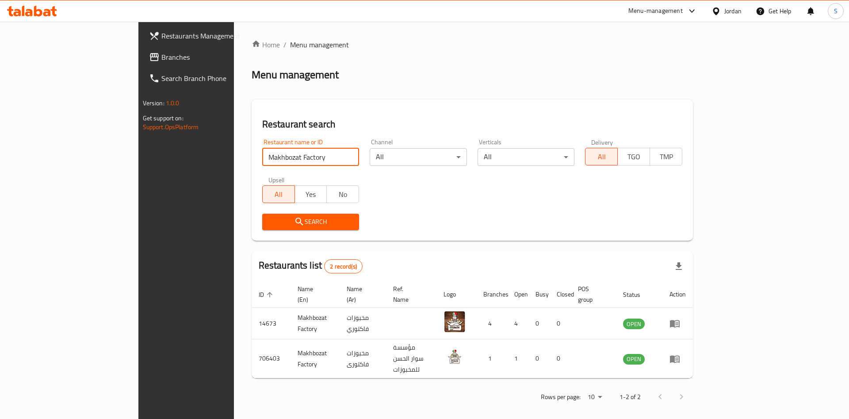
click at [262, 157] on input "Makhbozat Factory" at bounding box center [310, 157] width 97 height 18
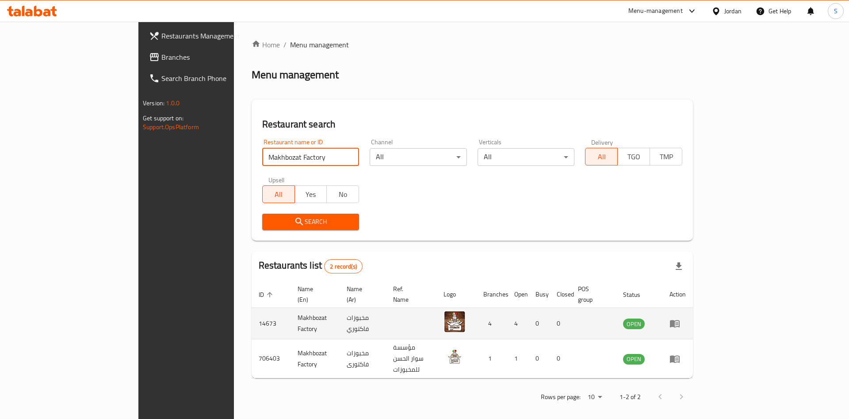
click at [680, 318] on icon "enhanced table" at bounding box center [675, 323] width 11 height 11
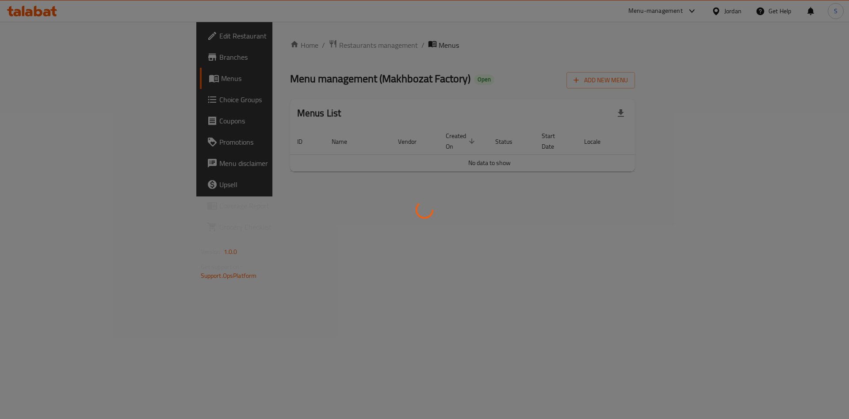
click at [47, 57] on div at bounding box center [424, 209] width 849 height 419
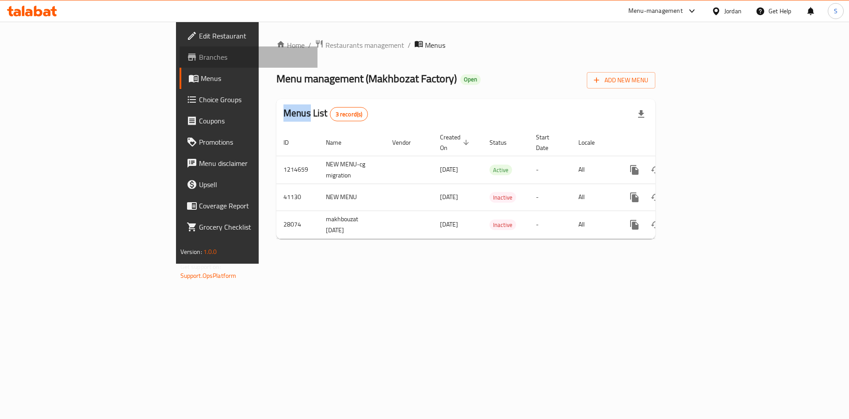
click at [199, 54] on span "Branches" at bounding box center [255, 57] width 112 height 11
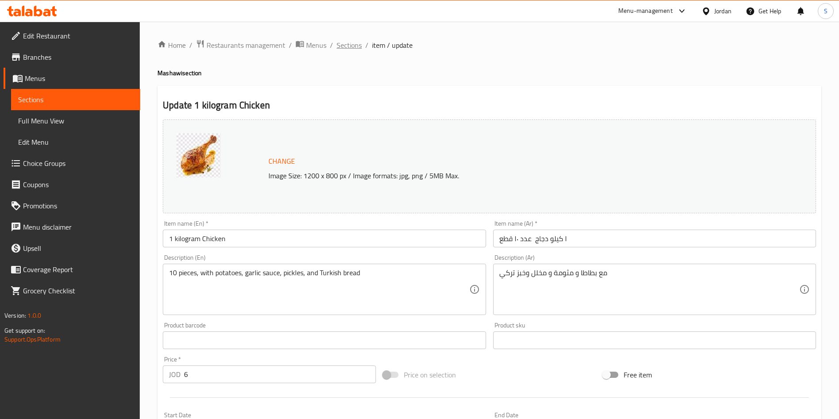
click at [352, 43] on span "Sections" at bounding box center [349, 45] width 25 height 11
